Goal: Transaction & Acquisition: Book appointment/travel/reservation

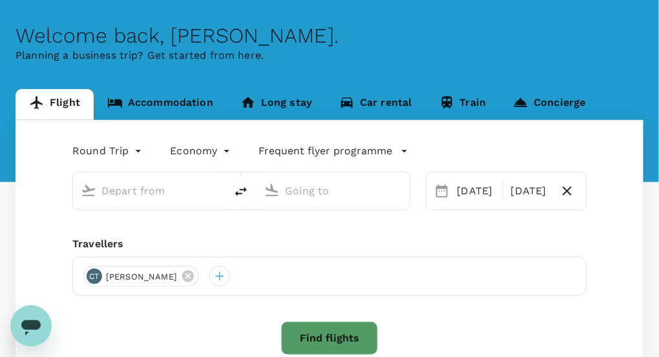
scroll to position [65, 0]
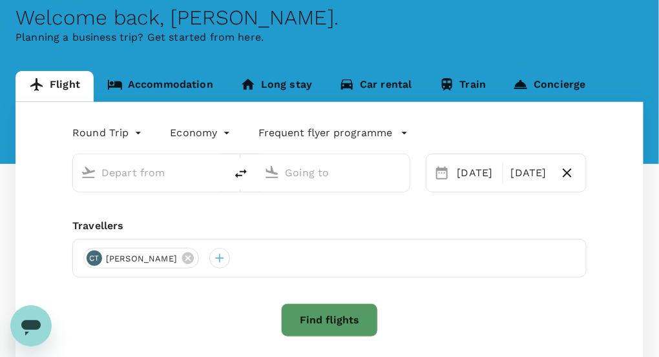
type input "Singapore Changi (SIN)"
type input "Tokyo Intl (HND)"
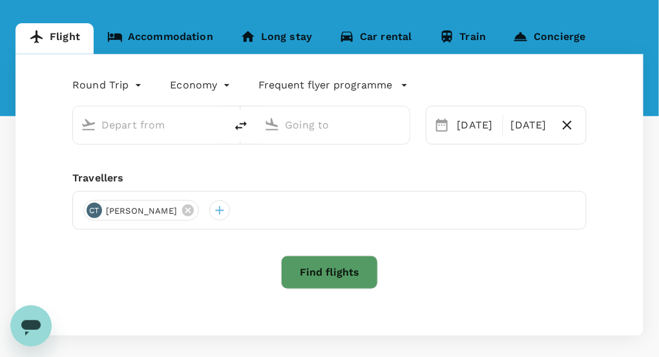
scroll to position [129, 0]
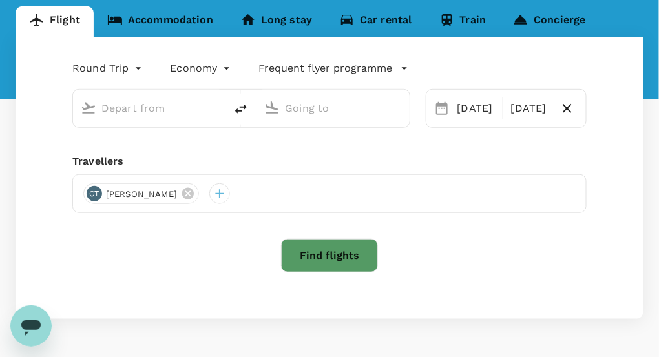
type input "Singapore Changi (SIN)"
type input "Tokyo Intl (HND)"
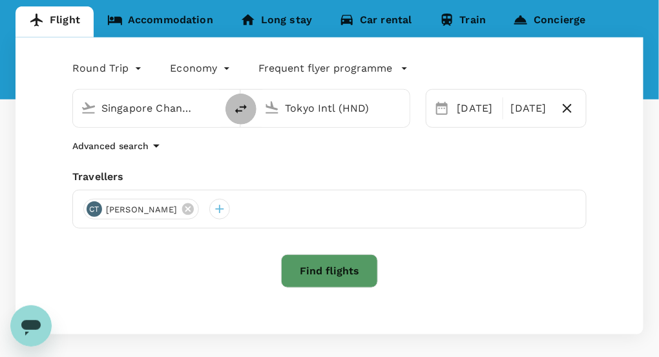
click at [245, 106] on icon "delete" at bounding box center [241, 109] width 12 height 9
type input "Tokyo Intl (HND)"
type input "Singapore Changi (SIN)"
click at [524, 116] on div "[DATE]" at bounding box center [530, 109] width 48 height 26
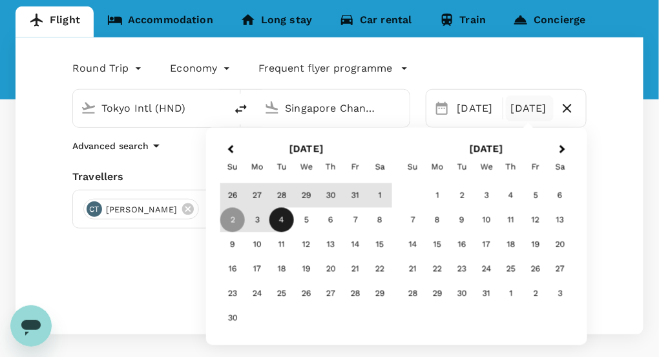
click at [283, 228] on div "4" at bounding box center [282, 220] width 25 height 25
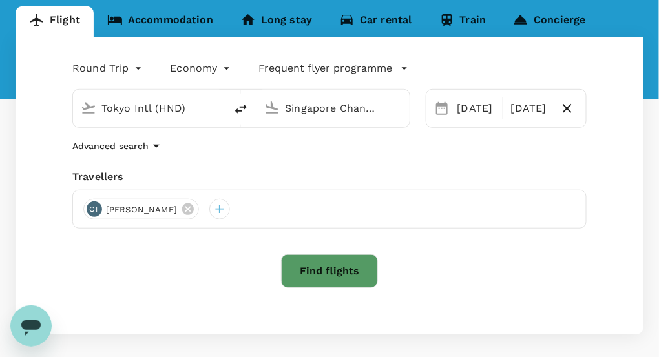
click at [498, 317] on div "Round Trip roundtrip Economy economy Frequent flyer programme Tokyo Intl (HND) …" at bounding box center [330, 185] width 628 height 297
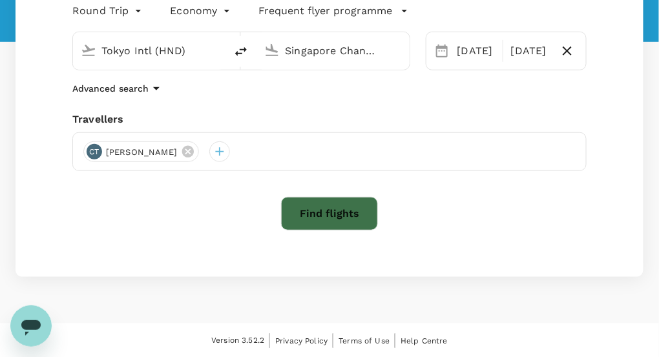
click at [345, 215] on button "Find flights" at bounding box center [329, 214] width 97 height 34
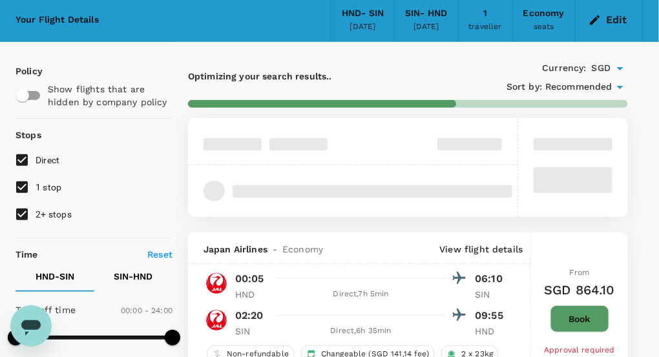
scroll to position [65, 0]
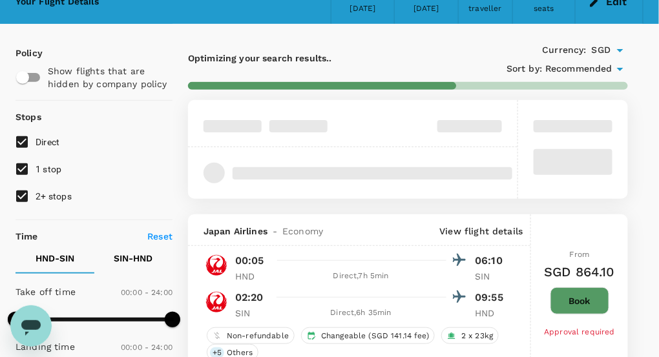
click at [25, 173] on input "1 stop" at bounding box center [21, 169] width 27 height 27
checkbox input "false"
click at [24, 190] on input "2+ stops" at bounding box center [21, 196] width 27 height 27
checkbox input "false"
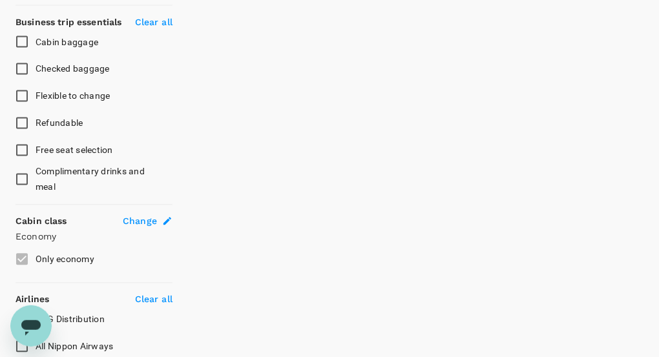
scroll to position [582, 0]
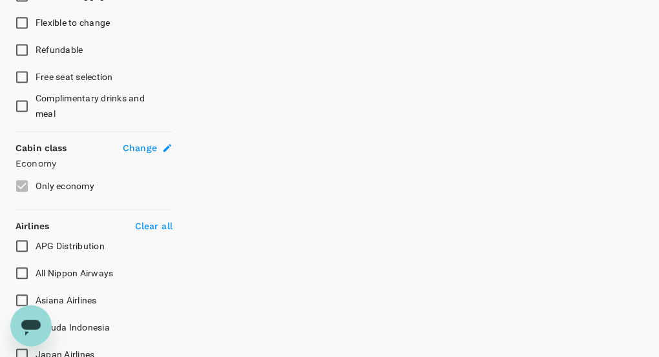
type input "1295"
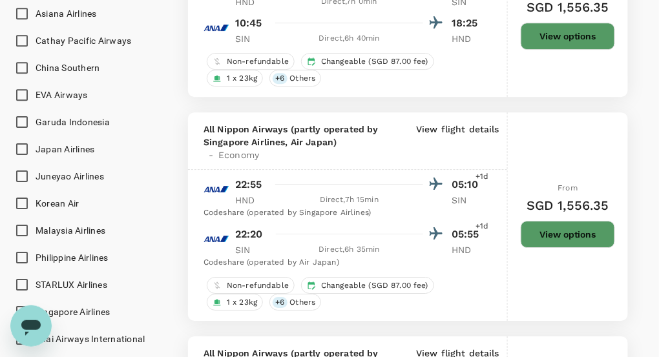
scroll to position [970, 0]
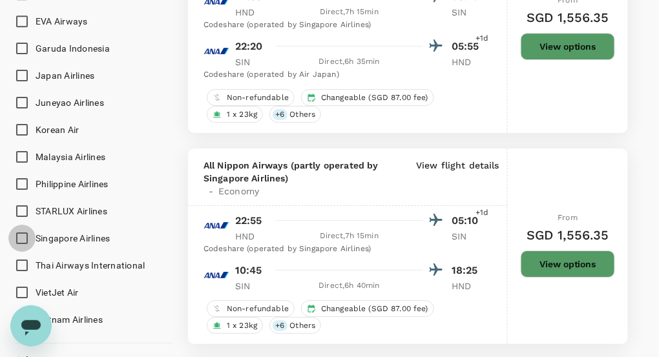
click at [24, 233] on input "Singapore Airlines" at bounding box center [21, 238] width 27 height 27
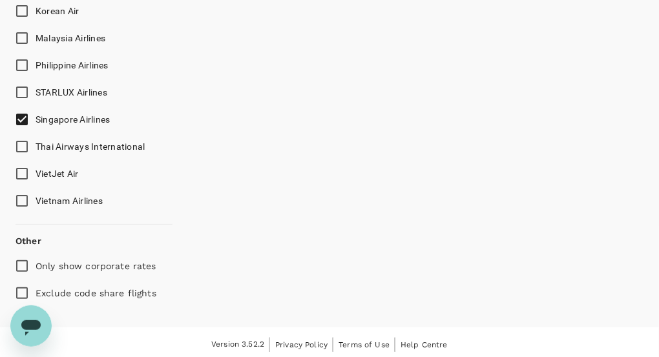
scroll to position [1090, 0]
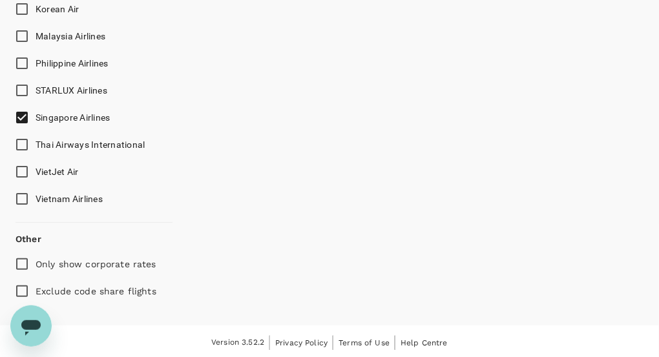
checkbox input "false"
checkbox input "true"
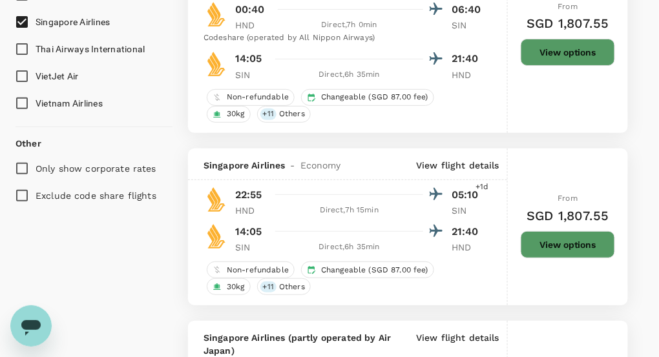
scroll to position [1220, 0]
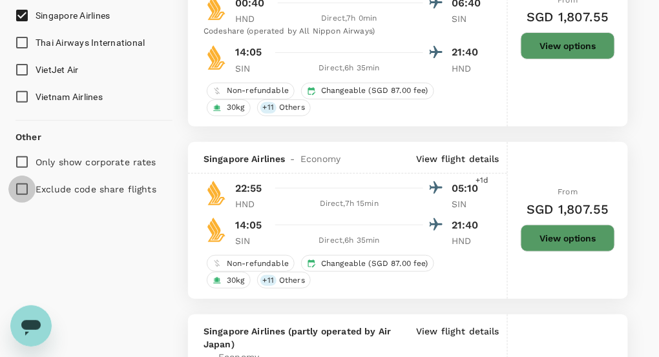
click at [23, 189] on input "Exclude code share flights" at bounding box center [21, 189] width 27 height 27
checkbox input "true"
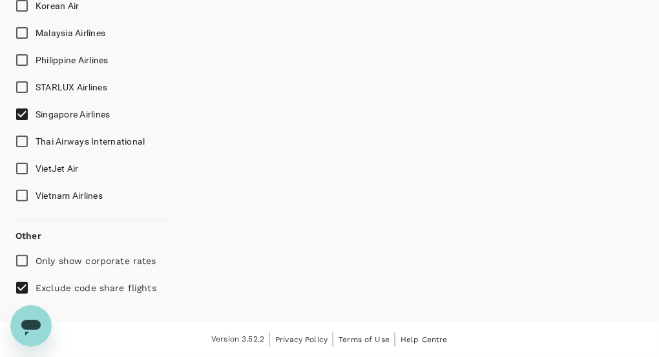
scroll to position [1118, 0]
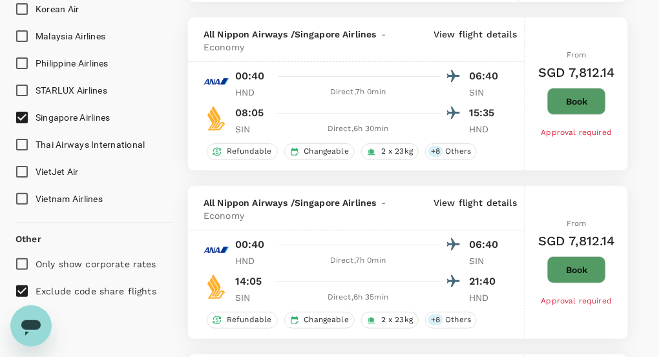
type input "SGD"
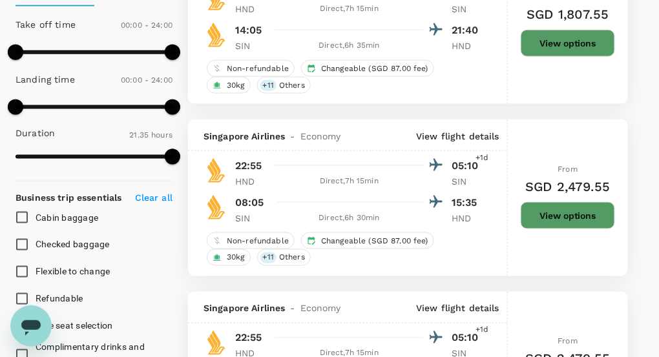
scroll to position [315, 0]
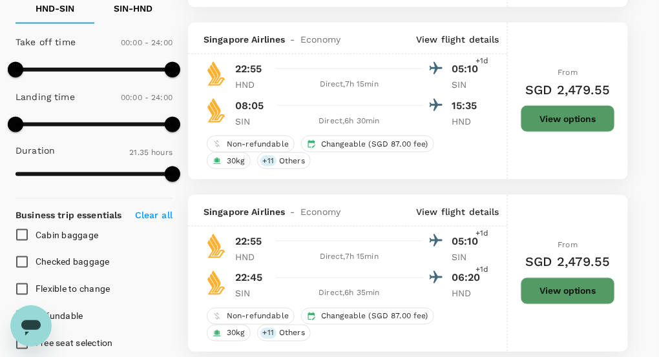
type input "1445"
checkbox input "false"
checkbox input "true"
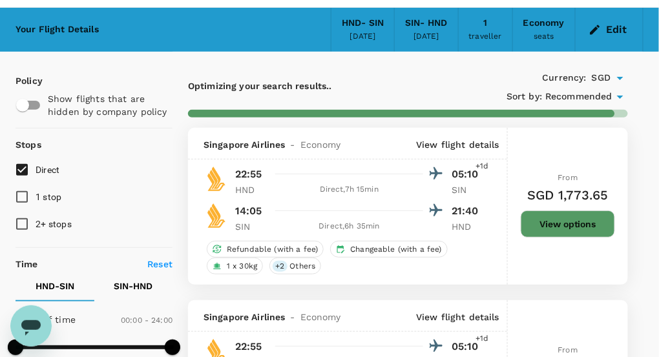
scroll to position [0, 0]
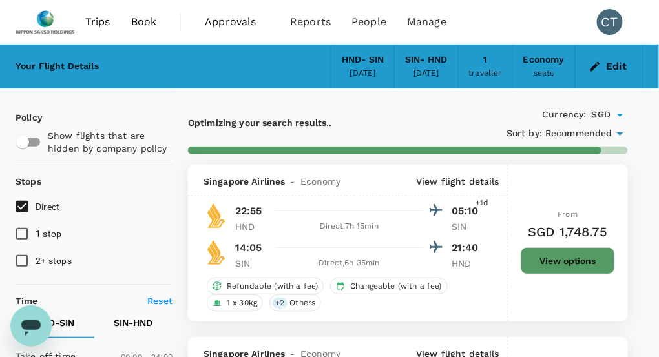
click at [95, 24] on span "Trips" at bounding box center [97, 22] width 25 height 16
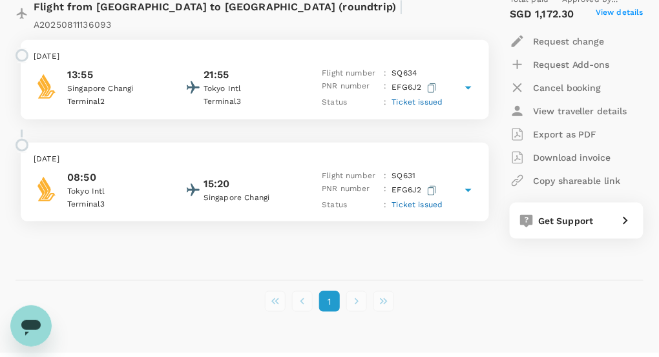
scroll to position [194, 0]
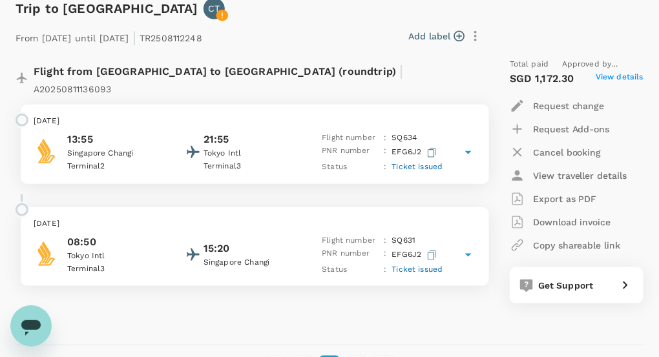
click at [94, 250] on p "Tokyo Intl" at bounding box center [125, 256] width 116 height 13
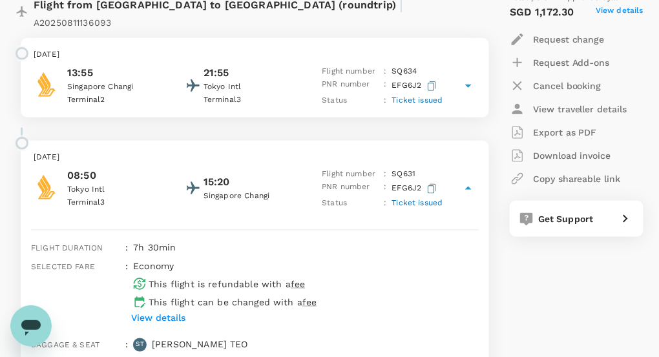
scroll to position [259, 0]
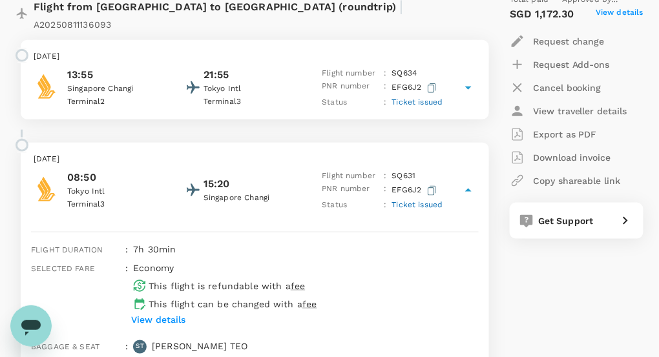
click at [524, 277] on div "Total paid Approved by [PERSON_NAME] SGD 1,172.30 View details Request change R…" at bounding box center [564, 220] width 160 height 474
click at [513, 264] on div "Total paid Approved by [PERSON_NAME] SGD 1,172.30 View details Request change R…" at bounding box center [564, 220] width 160 height 474
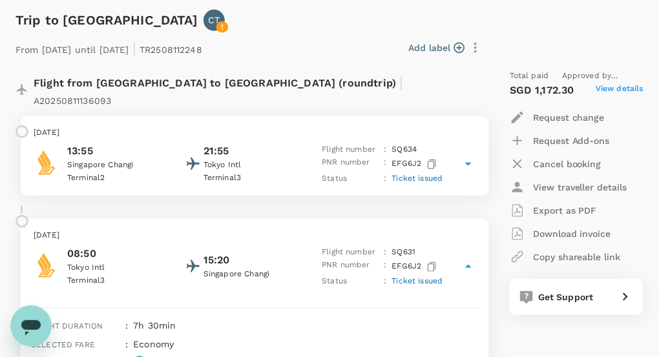
scroll to position [194, 0]
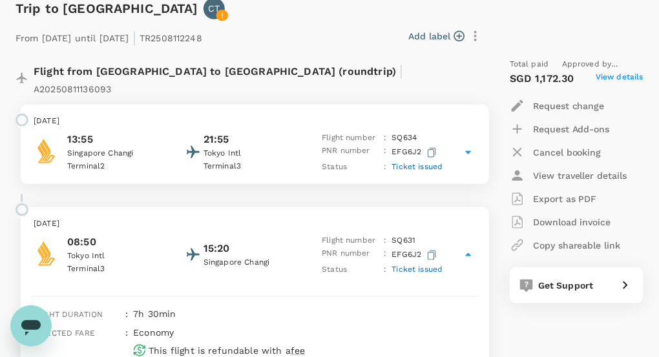
click at [434, 280] on div "[DATE] 08:50 [GEOGRAPHIC_DATA] 3 15:20 [GEOGRAPHIC_DATA] Changi Flight number :…" at bounding box center [255, 359] width 469 height 304
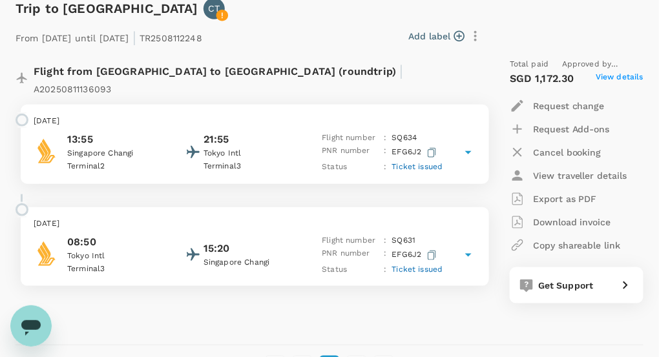
scroll to position [0, 0]
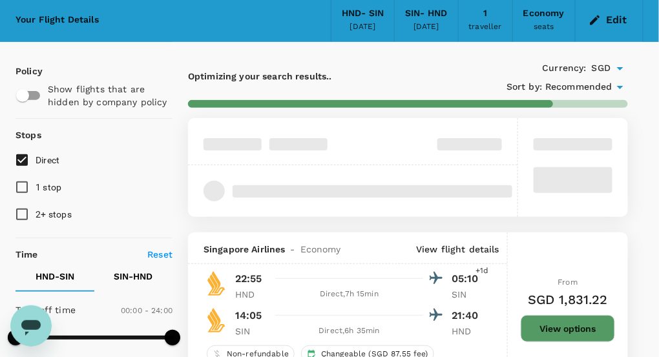
scroll to position [65, 0]
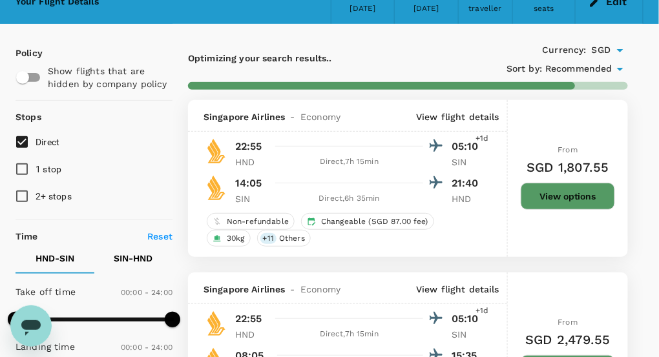
type input "1445"
checkbox input "false"
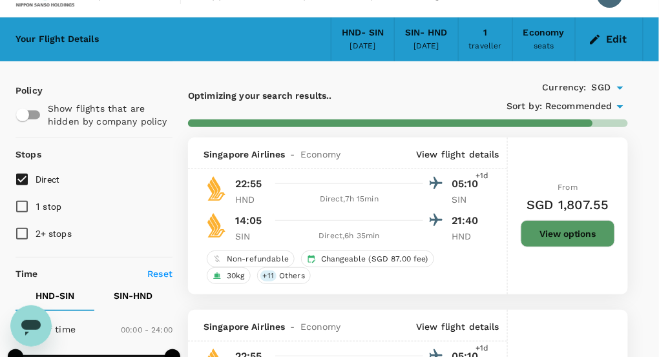
scroll to position [0, 0]
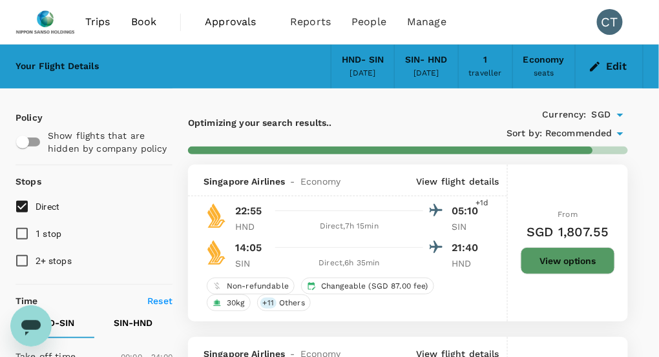
checkbox input "false"
checkbox input "true"
